Goal: Information Seeking & Learning: Learn about a topic

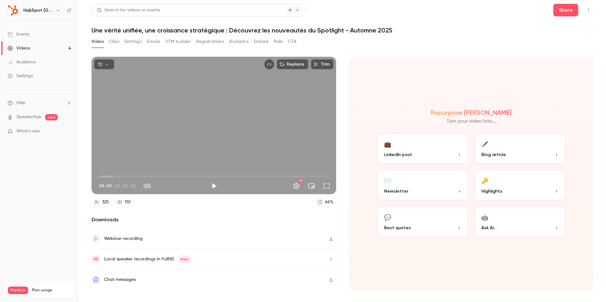
click at [152, 40] on button "Emails" at bounding box center [153, 42] width 13 height 10
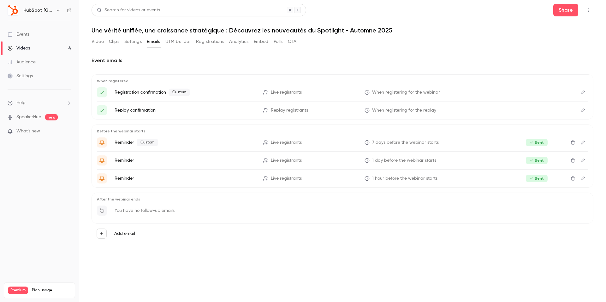
click at [176, 92] on span "Custom" at bounding box center [179, 93] width 21 height 8
click at [581, 89] on button "Edit" at bounding box center [583, 92] width 10 height 10
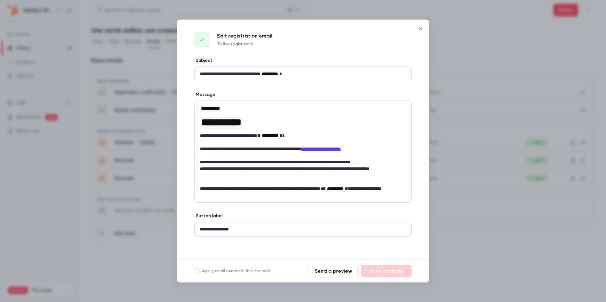
click at [254, 169] on p "**********" at bounding box center [303, 172] width 206 height 13
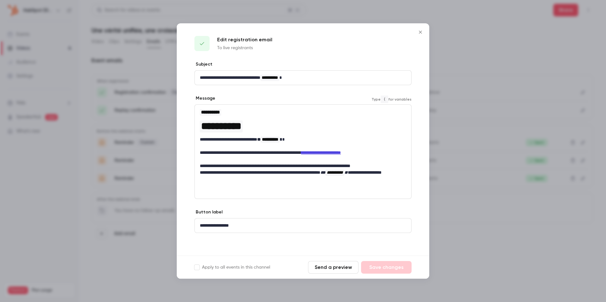
click at [266, 163] on p "**********" at bounding box center [303, 166] width 206 height 7
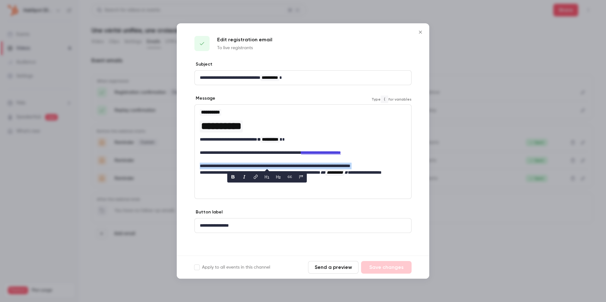
click at [266, 163] on p "**********" at bounding box center [303, 166] width 206 height 7
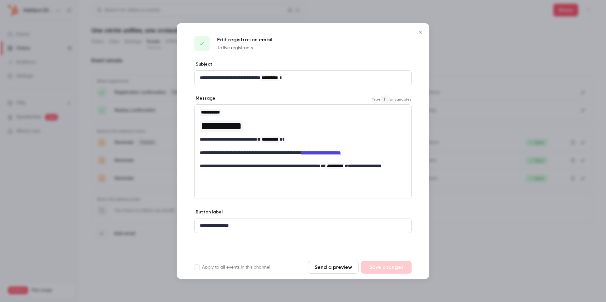
click at [419, 33] on icon "Close" at bounding box center [420, 32] width 3 height 3
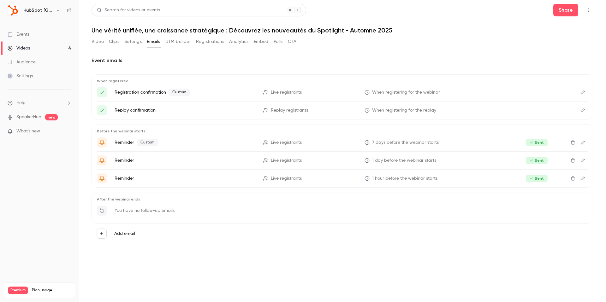
click at [583, 109] on icon "Edit" at bounding box center [582, 110] width 5 height 4
click at [153, 44] on button "Emails" at bounding box center [153, 42] width 13 height 10
click at [200, 41] on button "Registrations" at bounding box center [210, 42] width 28 height 10
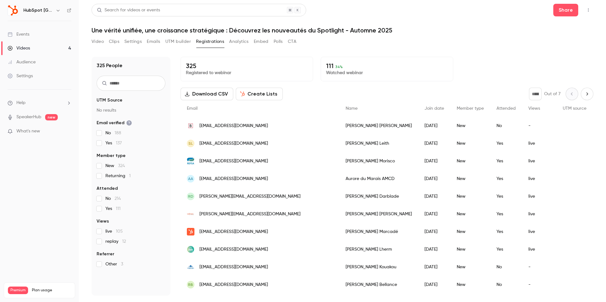
click at [99, 40] on button "Video" at bounding box center [98, 42] width 12 height 10
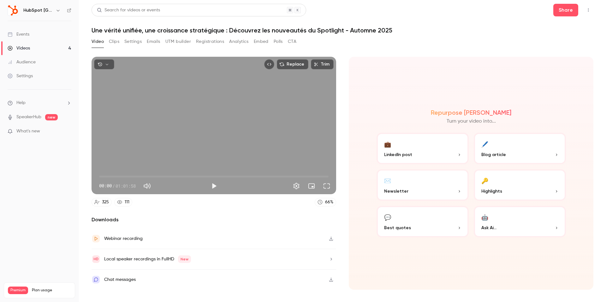
click at [106, 42] on div "Video Clips Settings Emails UTM builder Registrations Analytics Embed Polls CTA" at bounding box center [194, 42] width 205 height 10
click at [109, 42] on button "Clips" at bounding box center [114, 42] width 10 height 10
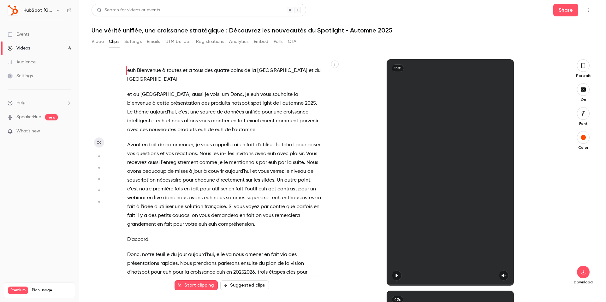
click at [132, 41] on button "Settings" at bounding box center [132, 42] width 17 height 10
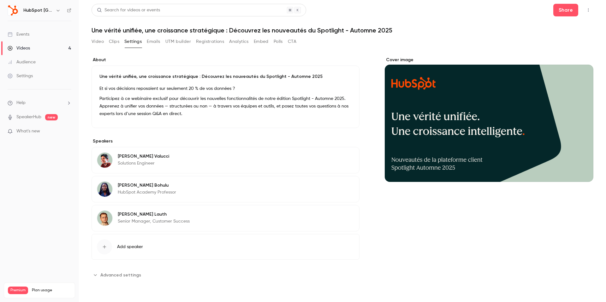
click at [43, 36] on link "Events" at bounding box center [39, 34] width 79 height 14
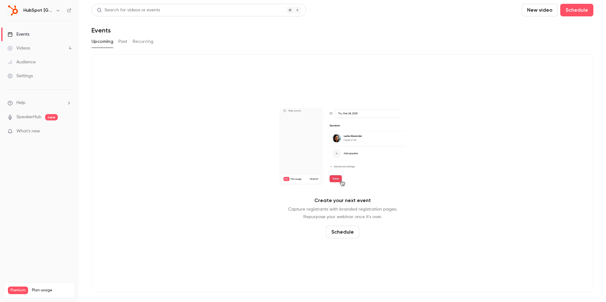
click at [123, 38] on button "Past" at bounding box center [122, 42] width 9 height 10
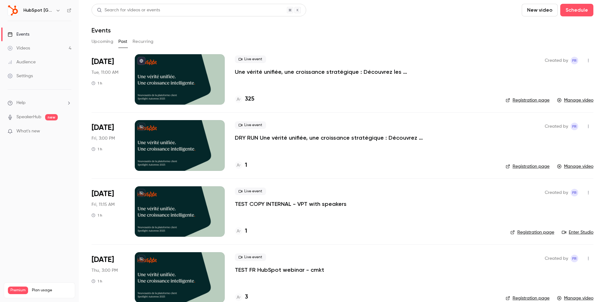
click at [329, 73] on p "Une vérité unifiée, une croissance stratégique : Découvrez les nouveautés du Sp…" at bounding box center [329, 72] width 189 height 8
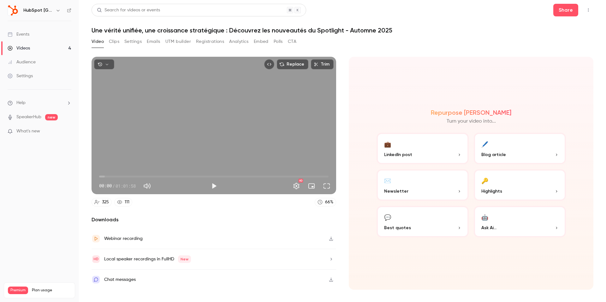
click at [110, 65] on button "button" at bounding box center [104, 64] width 20 height 10
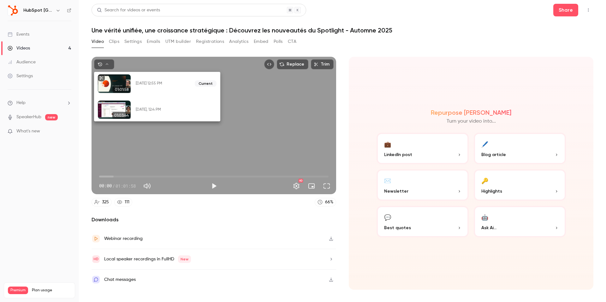
click at [390, 72] on div at bounding box center [303, 151] width 606 height 302
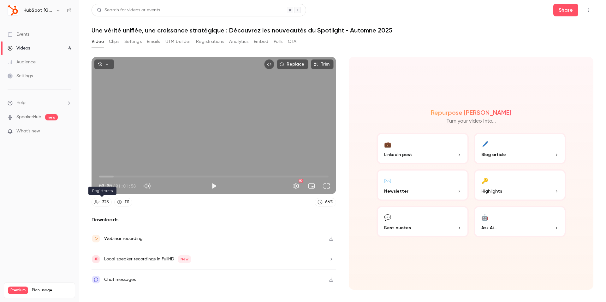
click at [109, 202] on div "325" at bounding box center [105, 202] width 7 height 7
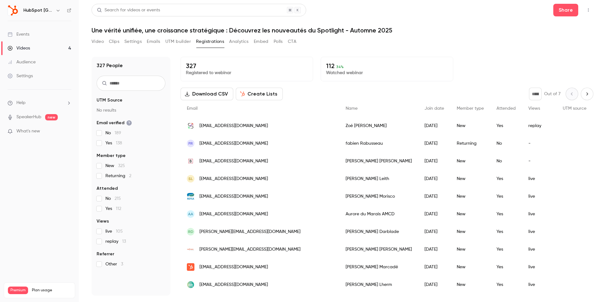
click at [108, 243] on span "replay 13" at bounding box center [115, 242] width 21 height 6
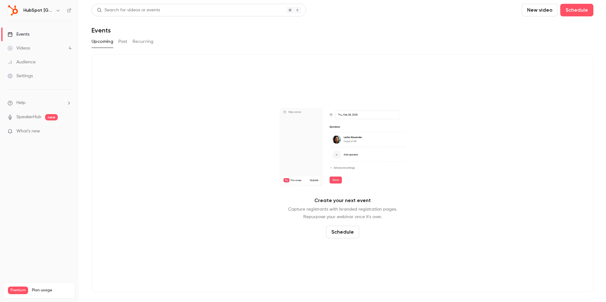
click at [32, 45] on link "Videos 4" at bounding box center [39, 48] width 79 height 14
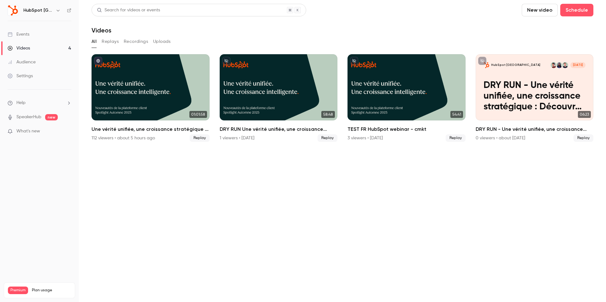
click at [25, 30] on link "Events" at bounding box center [39, 34] width 79 height 14
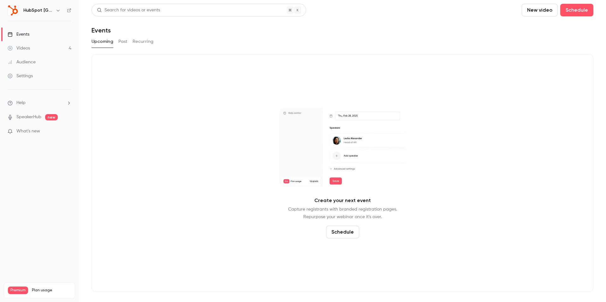
click at [124, 38] on button "Past" at bounding box center [122, 42] width 9 height 10
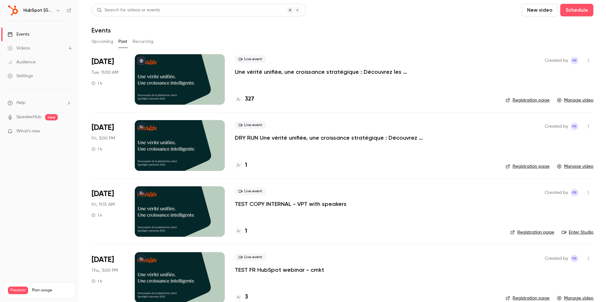
click at [39, 76] on link "Settings" at bounding box center [39, 76] width 79 height 14
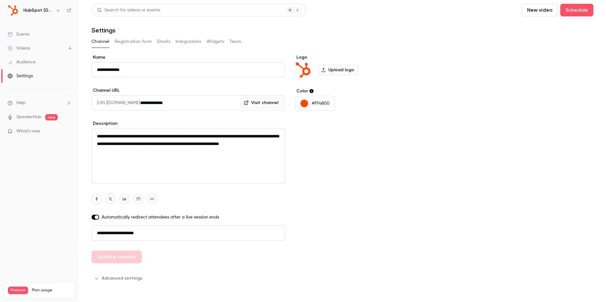
click at [164, 43] on button "Emails" at bounding box center [163, 42] width 13 height 10
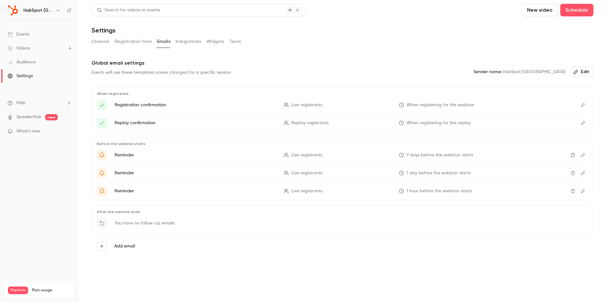
click at [26, 39] on link "Events" at bounding box center [39, 34] width 79 height 14
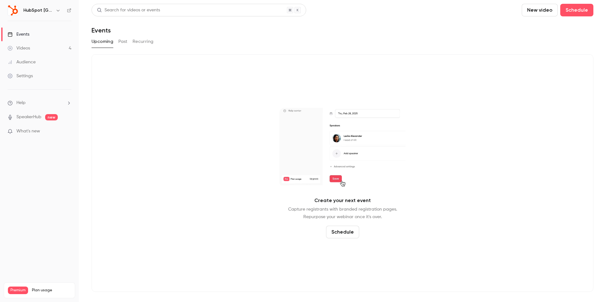
click at [40, 49] on link "Videos 4" at bounding box center [39, 48] width 79 height 14
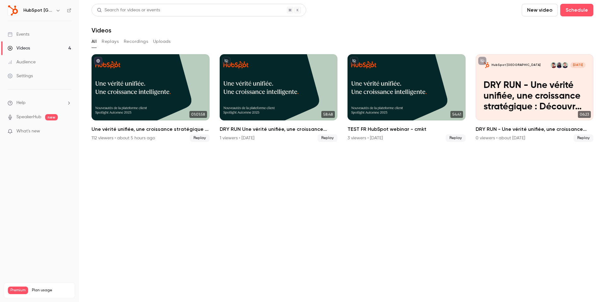
click at [113, 43] on button "Replays" at bounding box center [110, 42] width 17 height 10
click at [90, 42] on main "Search for videos or events New video Schedule Videos All Replays Recordings Up…" at bounding box center [342, 151] width 527 height 302
click at [48, 33] on link "Events" at bounding box center [39, 34] width 79 height 14
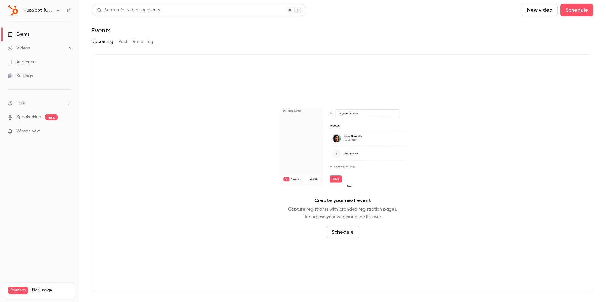
click at [123, 42] on button "Past" at bounding box center [122, 42] width 9 height 10
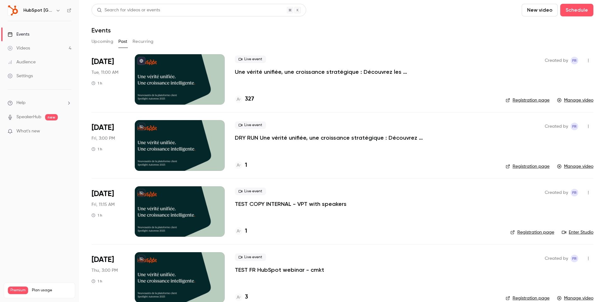
click at [177, 87] on div at bounding box center [180, 79] width 90 height 50
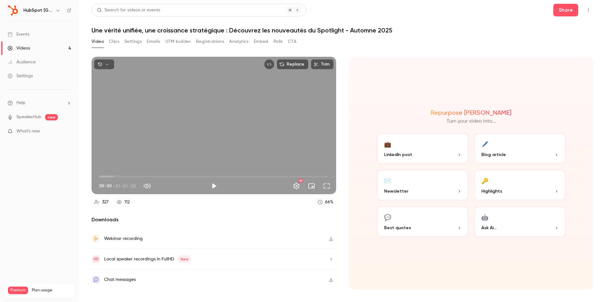
click at [238, 42] on button "Analytics" at bounding box center [239, 42] width 20 height 10
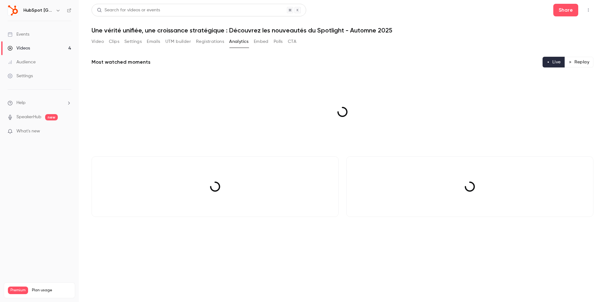
click at [238, 42] on button "Analytics" at bounding box center [239, 42] width 20 height 10
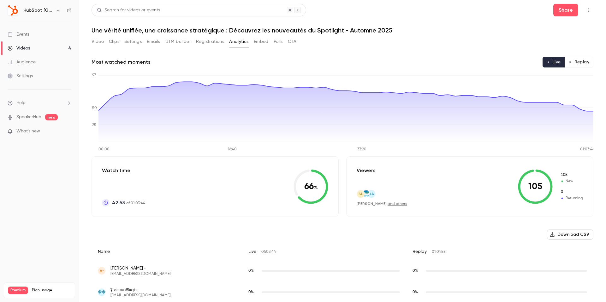
click at [152, 44] on button "Emails" at bounding box center [153, 42] width 13 height 10
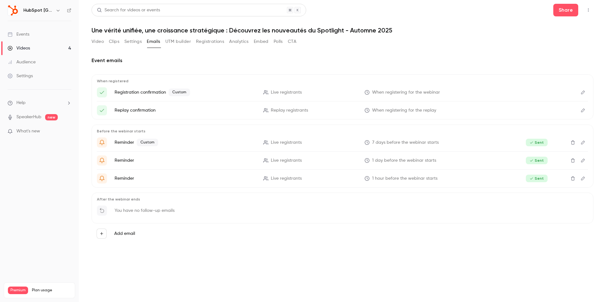
click at [200, 44] on button "Registrations" at bounding box center [210, 42] width 28 height 10
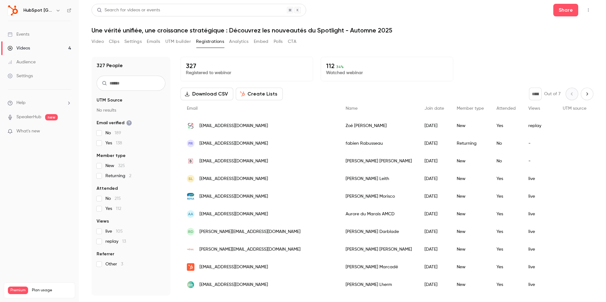
click at [153, 45] on button "Emails" at bounding box center [153, 42] width 13 height 10
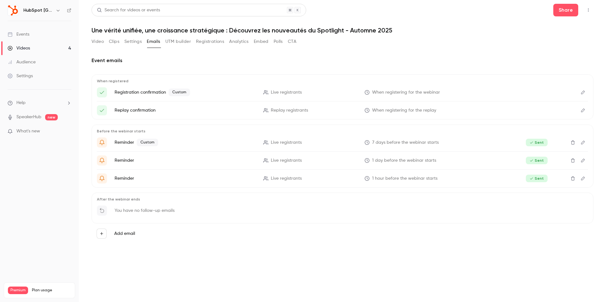
click at [583, 179] on icon "Edit" at bounding box center [582, 178] width 5 height 4
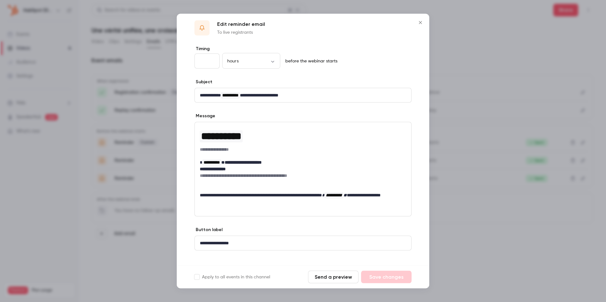
scroll to position [7, 0]
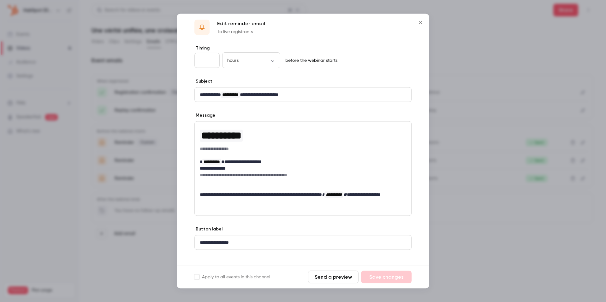
click at [419, 21] on icon "Close" at bounding box center [421, 22] width 8 height 5
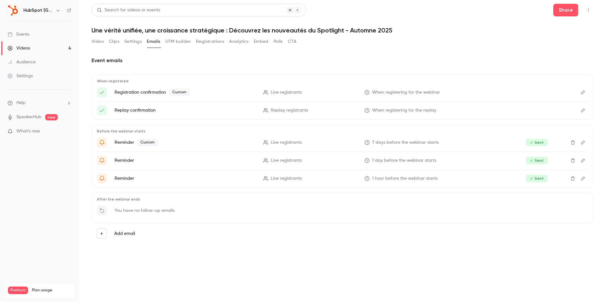
click at [583, 179] on icon "Edit" at bounding box center [582, 178] width 5 height 4
click at [583, 179] on icon "Edit" at bounding box center [583, 179] width 4 height 4
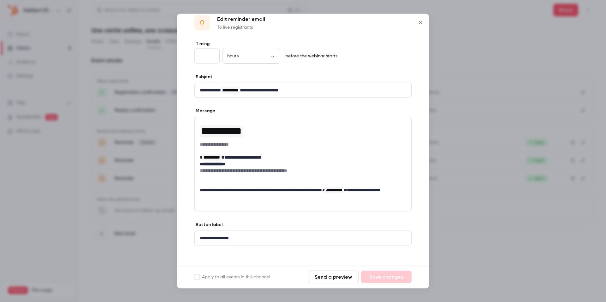
scroll to position [0, 0]
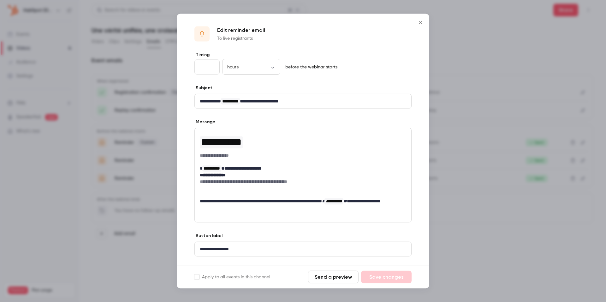
click at [467, 172] on div at bounding box center [303, 151] width 606 height 302
click at [467, 172] on ul "Reminder Custom Live registrants 7 days before the webinar starts Sent Reminder…" at bounding box center [342, 161] width 491 height 46
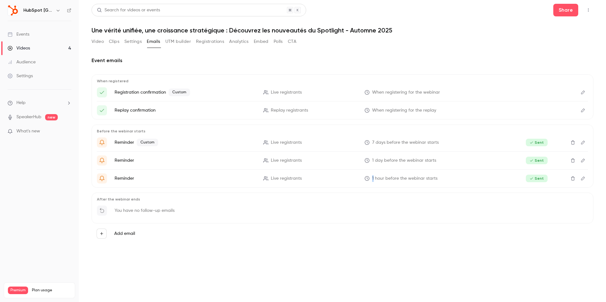
click at [581, 143] on icon "Edit" at bounding box center [582, 142] width 5 height 4
click at [581, 93] on icon "Edit" at bounding box center [582, 92] width 5 height 4
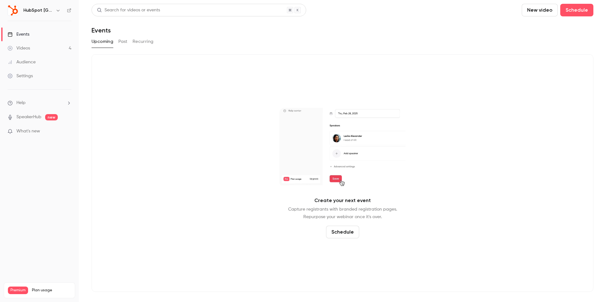
click at [24, 33] on div "Events" at bounding box center [19, 34] width 22 height 6
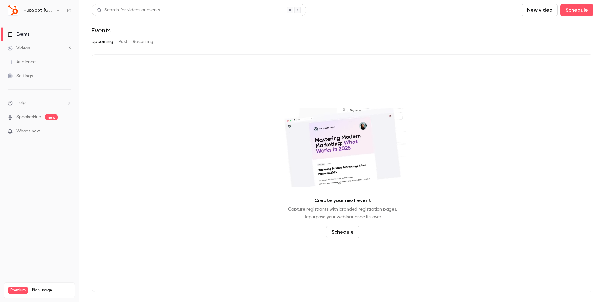
click at [127, 42] on button "Past" at bounding box center [122, 42] width 9 height 10
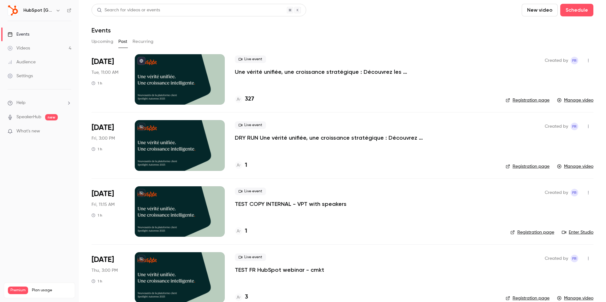
click at [173, 84] on div at bounding box center [180, 79] width 90 height 50
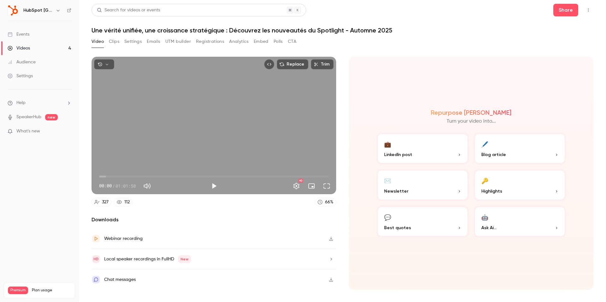
click at [328, 185] on button "Full screen" at bounding box center [326, 186] width 13 height 13
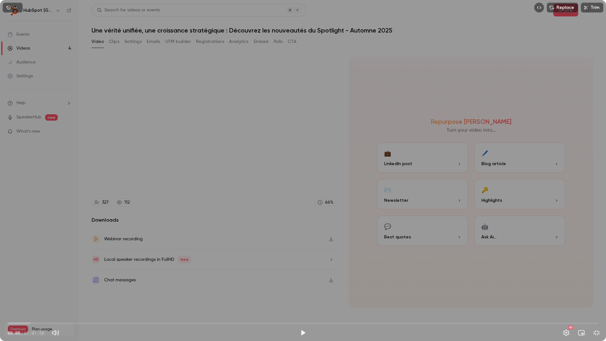
click at [348, 230] on div "Replace Trim 00:00 00:00 / 01:01:58 HD" at bounding box center [303, 170] width 606 height 341
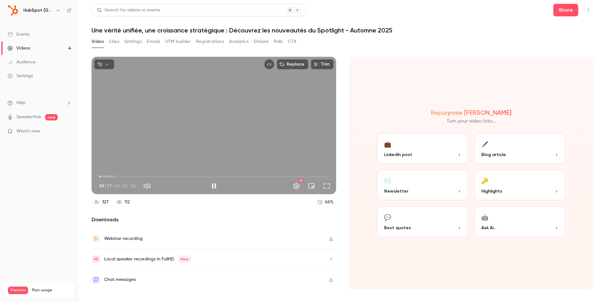
click at [136, 175] on span "00:17" at bounding box center [213, 177] width 229 height 10
click at [103, 174] on span "01:01" at bounding box center [213, 177] width 229 height 10
click at [115, 174] on span "04:10" at bounding box center [213, 177] width 229 height 10
click at [114, 176] on span "04:12" at bounding box center [115, 177] width 2 height 2
click at [110, 176] on span "03:21" at bounding box center [111, 177] width 2 height 2
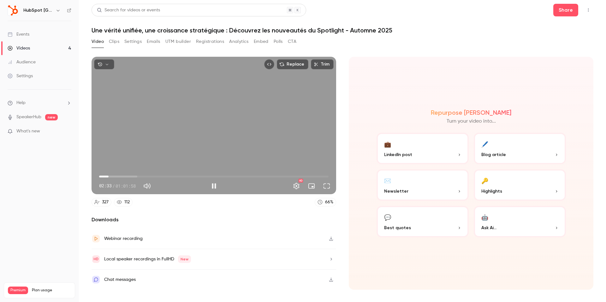
click at [109, 176] on span "02:33" at bounding box center [109, 177] width 2 height 2
click at [107, 176] on span "02:02" at bounding box center [107, 177] width 2 height 2
click at [105, 176] on span "01:32" at bounding box center [105, 177] width 2 height 2
click at [103, 176] on span "01:01" at bounding box center [103, 177] width 2 height 2
click at [102, 176] on span "00:46" at bounding box center [102, 177] width 2 height 2
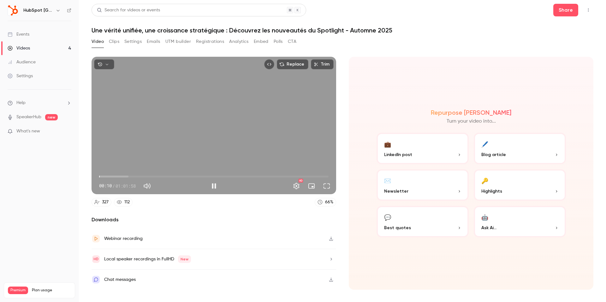
click at [100, 176] on span "00:10" at bounding box center [100, 177] width 2 height 2
drag, startPoint x: 105, startPoint y: 177, endPoint x: 78, endPoint y: 177, distance: 27.5
click at [78, 177] on div "HubSpot France Events Videos 4 Audience Settings Help SpeakerHub new What's new…" at bounding box center [303, 151] width 606 height 302
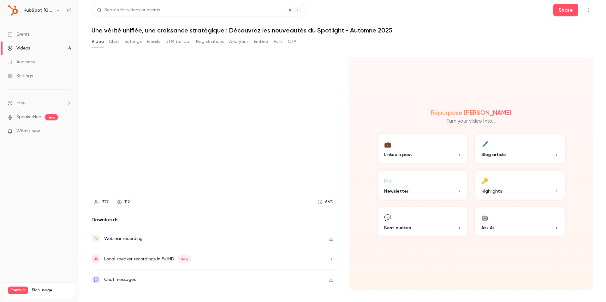
click at [168, 230] on div "Webinar recording" at bounding box center [214, 239] width 245 height 21
click at [228, 240] on div "Webinar recording" at bounding box center [214, 239] width 245 height 21
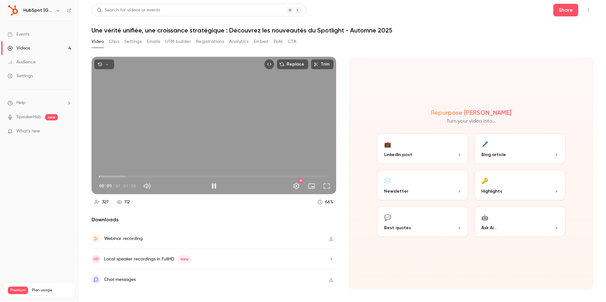
click at [99, 176] on span "00:09" at bounding box center [100, 177] width 2 height 2
drag, startPoint x: 101, startPoint y: 176, endPoint x: 84, endPoint y: 176, distance: 17.0
click at [84, 176] on main "Search for videos or events Share Une vérité unifiée, une croissance stratégiqu…" at bounding box center [342, 151] width 527 height 302
click at [173, 217] on h2 "Downloads" at bounding box center [214, 220] width 245 height 8
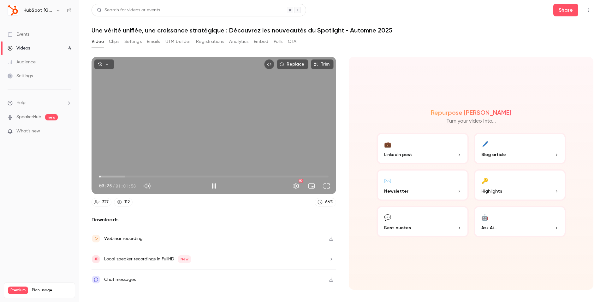
click at [129, 175] on span "00:25" at bounding box center [213, 177] width 229 height 10
click at [182, 175] on span "08:11" at bounding box center [213, 177] width 229 height 10
click at [219, 176] on span "22:20" at bounding box center [213, 177] width 229 height 10
click at [260, 175] on span "43:33" at bounding box center [213, 177] width 229 height 10
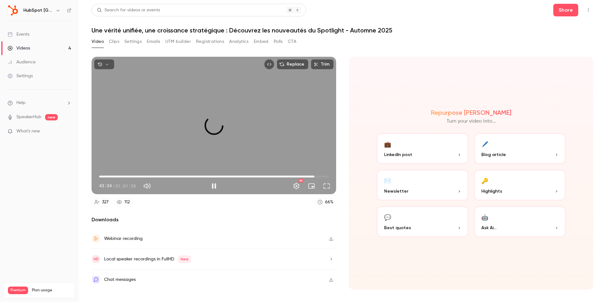
click at [314, 175] on span "58:08" at bounding box center [213, 177] width 229 height 10
click at [313, 176] on span "58:09" at bounding box center [314, 177] width 2 height 2
click at [305, 175] on span "55:45" at bounding box center [213, 177] width 229 height 10
click at [299, 176] on span "55:46" at bounding box center [213, 177] width 229 height 10
click at [293, 176] on span "54:03" at bounding box center [213, 177] width 229 height 10
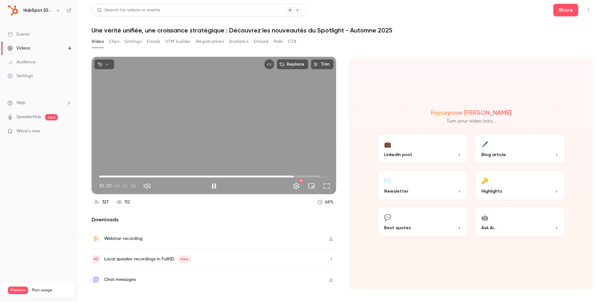
click at [294, 176] on span "52:32" at bounding box center [294, 177] width 2 height 2
click at [262, 151] on div "Replace Trim 53:23 53:23 / 01:01:58 HD" at bounding box center [214, 126] width 245 height 138
click at [293, 176] on span "52:20" at bounding box center [213, 177] width 229 height 10
drag, startPoint x: 290, startPoint y: 176, endPoint x: 287, endPoint y: 175, distance: 3.5
click at [286, 176] on span "50:28" at bounding box center [286, 177] width 2 height 2
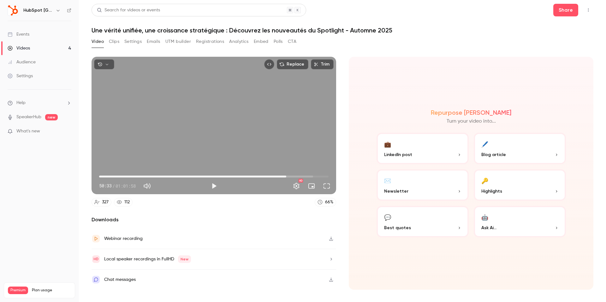
click at [296, 175] on span "50:33" at bounding box center [213, 177] width 229 height 10
click at [293, 176] on span "52:20" at bounding box center [293, 177] width 2 height 2
click at [294, 176] on span "52:20" at bounding box center [293, 177] width 2 height 2
click at [359, 197] on div "Repurpose Ai Turn your video into... 💼 LinkedIn post 🖊️ Blog article ✉️ Newslet…" at bounding box center [471, 173] width 245 height 233
click at [341, 112] on section "Replace Trim 52:41 52:41 / 01:01:58 HD 327 112 66 % Downloads Webinar recording…" at bounding box center [343, 172] width 502 height 230
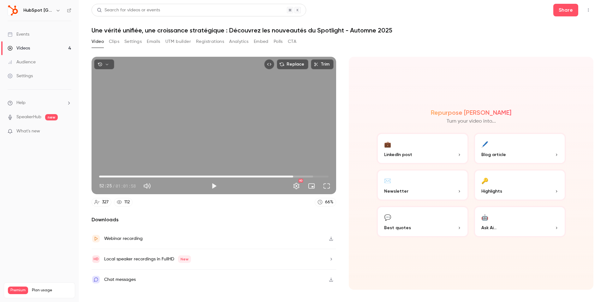
click at [293, 176] on span "52:25" at bounding box center [293, 177] width 2 height 2
click at [243, 173] on span "52:25" at bounding box center [213, 177] width 229 height 10
click at [298, 174] on span "53:42" at bounding box center [213, 177] width 229 height 10
click at [219, 139] on div "Replace Trim 53:42 53:42 / 01:01:58 HD" at bounding box center [214, 126] width 245 height 138
click at [294, 175] on span "53:43" at bounding box center [213, 177] width 229 height 10
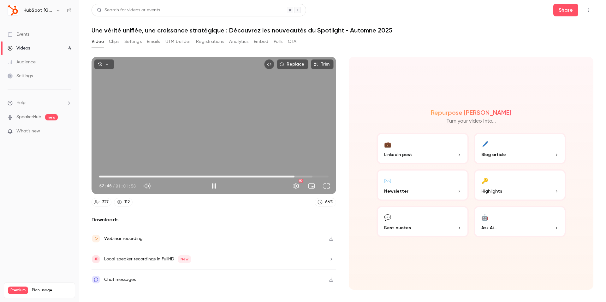
click at [293, 176] on span "52:46" at bounding box center [294, 177] width 2 height 2
click at [247, 134] on div "Replace Trim 52:10 52:10 / 01:01:58 HD" at bounding box center [214, 126] width 245 height 138
click at [248, 134] on div "Replace Trim 52:11 52:11 / 01:01:58 HD" at bounding box center [214, 126] width 245 height 138
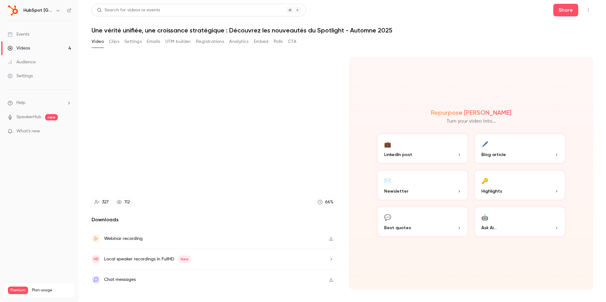
click at [352, 135] on div "Repurpose Ai Turn your video into... 💼 LinkedIn post 🖊️ Blog article ✉️ Newslet…" at bounding box center [471, 173] width 245 height 233
type input "******"
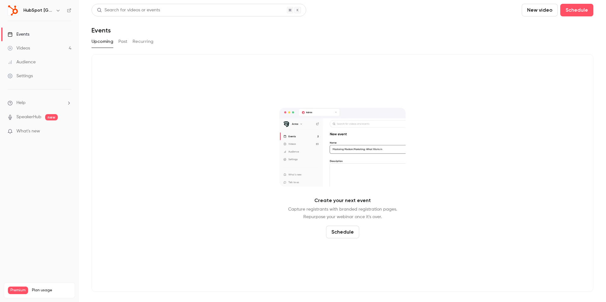
click at [119, 43] on button "Past" at bounding box center [122, 42] width 9 height 10
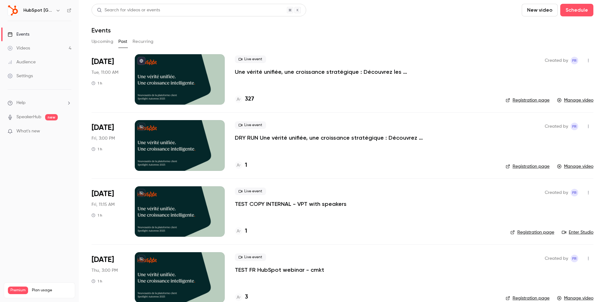
click at [381, 86] on div "Live event Une vérité unifiée, une croissance stratégique : Découvrez les nouve…" at bounding box center [365, 79] width 261 height 50
click at [378, 70] on p "Une vérité unifiée, une croissance stratégique : Découvrez les nouveautés du Sp…" at bounding box center [329, 72] width 189 height 8
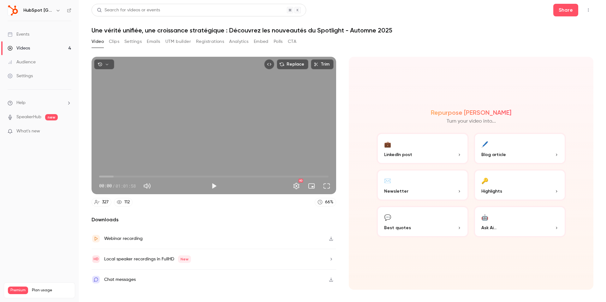
click at [589, 12] on button "Top Bar Actions" at bounding box center [588, 10] width 10 height 10
click at [587, 10] on div at bounding box center [303, 151] width 606 height 302
click at [571, 7] on button "Share" at bounding box center [565, 10] width 25 height 13
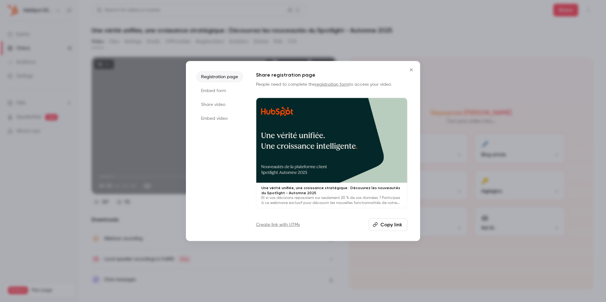
click at [223, 104] on li "Share video" at bounding box center [219, 104] width 47 height 11
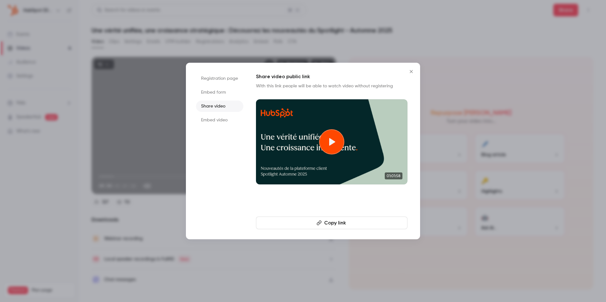
click at [224, 88] on li "Embed form" at bounding box center [219, 92] width 47 height 11
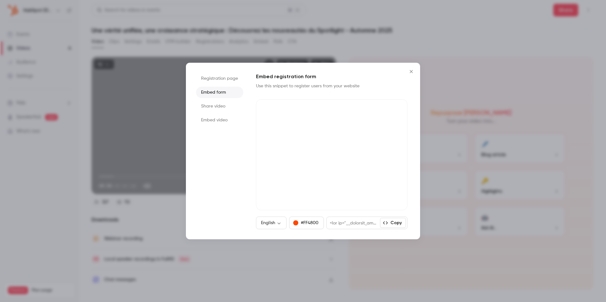
click at [217, 117] on li "Embed video" at bounding box center [219, 120] width 47 height 11
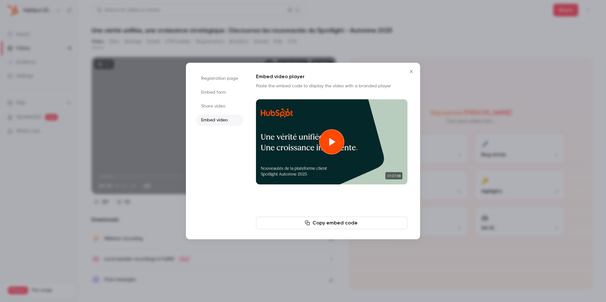
click at [409, 70] on icon "Close" at bounding box center [411, 71] width 8 height 5
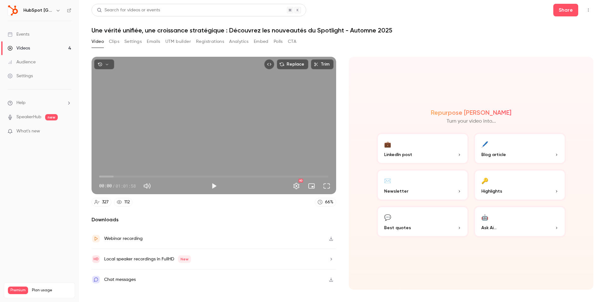
click at [25, 38] on link "Events" at bounding box center [39, 34] width 79 height 14
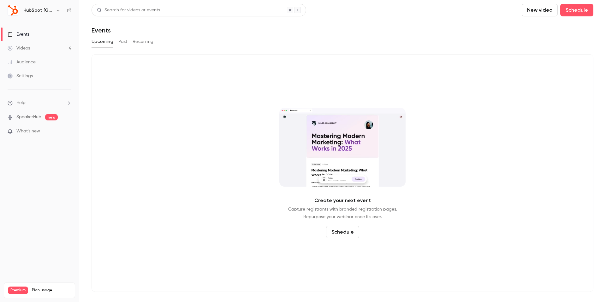
click at [25, 47] on div "Videos" at bounding box center [19, 48] width 22 height 6
